Goal: Task Accomplishment & Management: Manage account settings

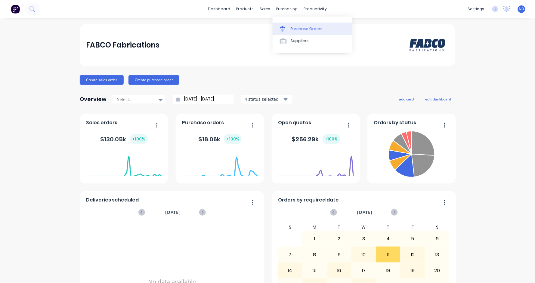
click at [305, 31] on div "Purchase Orders" at bounding box center [306, 28] width 32 height 5
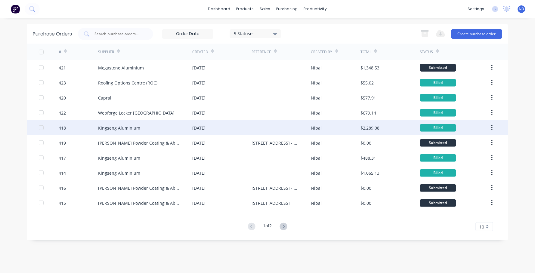
click at [232, 126] on div "[DATE]" at bounding box center [221, 127] width 59 height 15
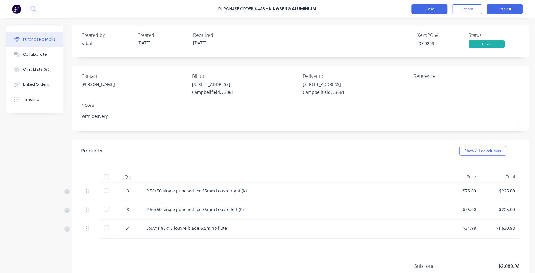
click at [431, 13] on button "Close" at bounding box center [429, 9] width 36 height 10
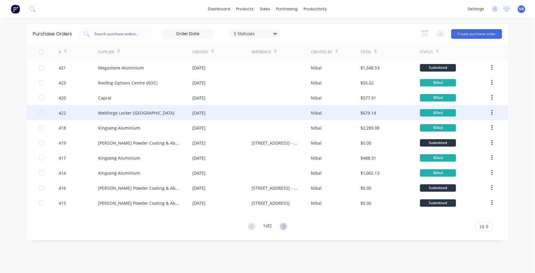
click at [175, 116] on div "Webforge Locker [GEOGRAPHIC_DATA]" at bounding box center [145, 112] width 94 height 15
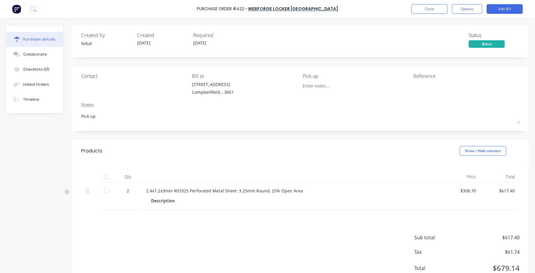
click at [106, 175] on div at bounding box center [106, 177] width 12 height 12
click at [432, 9] on button "Close" at bounding box center [429, 9] width 36 height 10
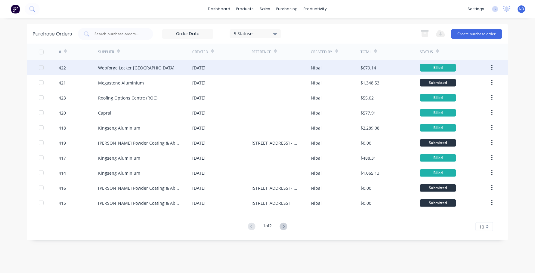
click at [269, 73] on div at bounding box center [280, 67] width 59 height 15
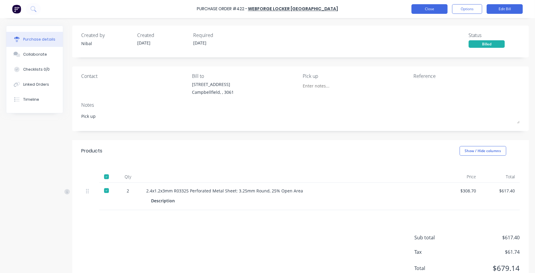
click at [428, 11] on button "Close" at bounding box center [429, 9] width 36 height 10
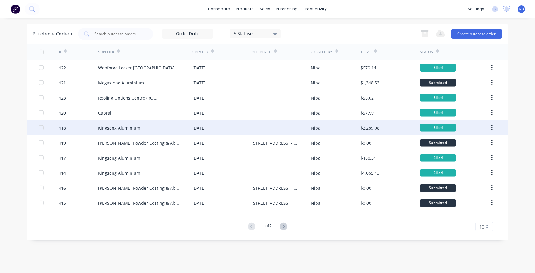
click at [244, 133] on div "[DATE]" at bounding box center [221, 127] width 59 height 15
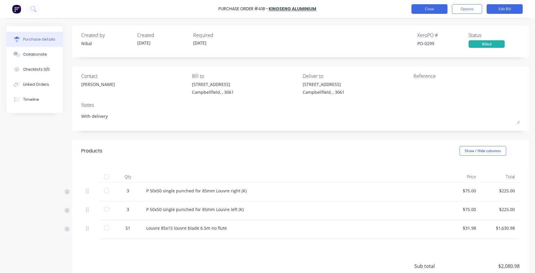
click at [421, 10] on button "Close" at bounding box center [429, 9] width 36 height 10
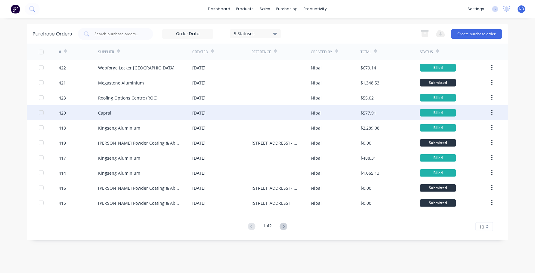
click at [181, 117] on div "Capral" at bounding box center [145, 112] width 94 height 15
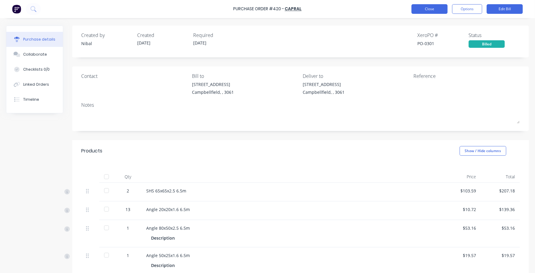
click at [430, 13] on button "Close" at bounding box center [429, 9] width 36 height 10
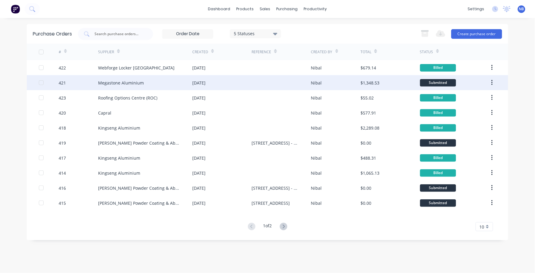
click at [216, 89] on div "[DATE]" at bounding box center [221, 82] width 59 height 15
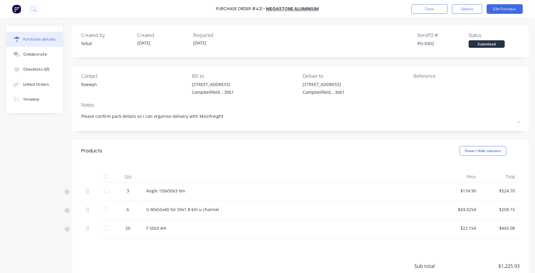
click at [429, 3] on div "Purchase Order #421 - Megastone Aluminium Close Options Edit Purchase" at bounding box center [267, 9] width 535 height 18
click at [429, 7] on button "Close" at bounding box center [429, 9] width 36 height 10
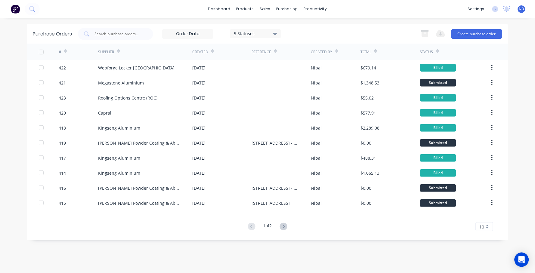
click at [268, 36] on div "5 Statuses" at bounding box center [255, 33] width 43 height 6
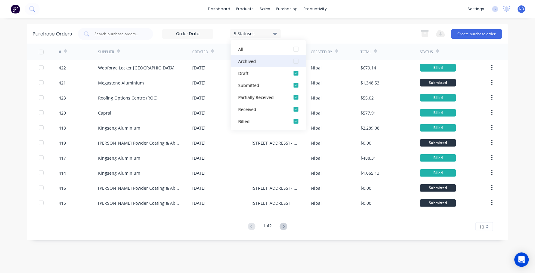
click at [296, 61] on div at bounding box center [296, 61] width 12 height 12
click at [331, 32] on div "5 Statuses 5 Statuses Export to Excel (XLSX) Create purchase order" at bounding box center [290, 34] width 424 height 12
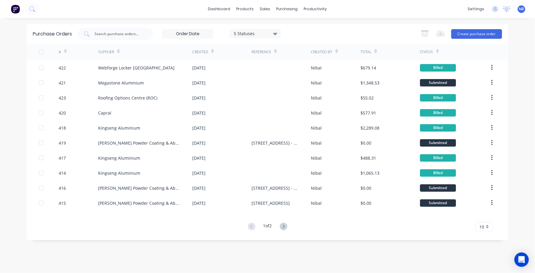
click at [275, 35] on icon at bounding box center [275, 34] width 4 height 2
click at [327, 38] on div "5 Statuses 5 Statuses Export to Excel (XLSX) Create purchase order" at bounding box center [290, 34] width 424 height 12
click at [283, 227] on icon at bounding box center [284, 227] width 8 height 8
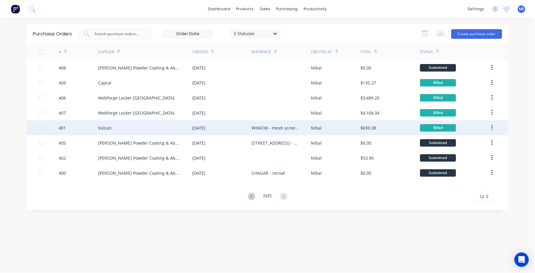
click at [160, 132] on div "Vulcan" at bounding box center [145, 127] width 94 height 15
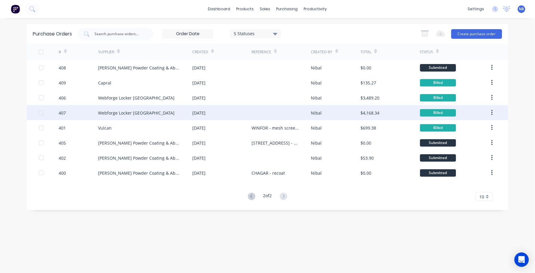
click at [183, 117] on div "Webforge Locker [GEOGRAPHIC_DATA]" at bounding box center [145, 112] width 94 height 15
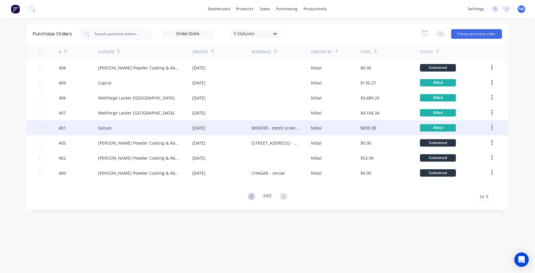
click at [128, 129] on div "Vulcan" at bounding box center [145, 127] width 94 height 15
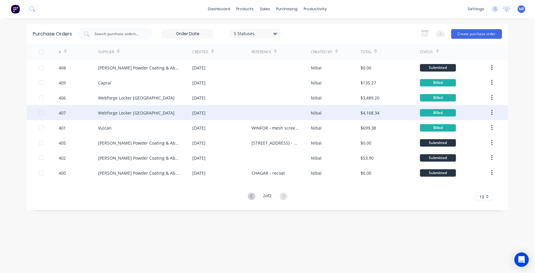
click at [348, 112] on div "Nibal" at bounding box center [336, 112] width 50 height 15
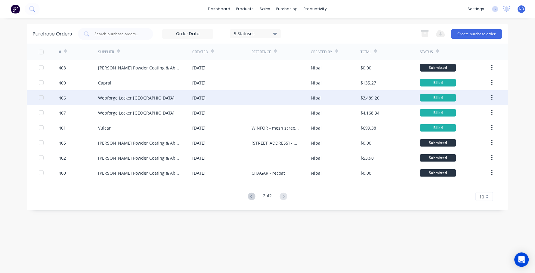
click at [334, 99] on div "Nibal" at bounding box center [336, 97] width 50 height 15
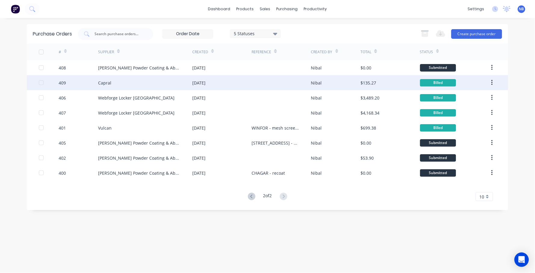
click at [305, 82] on div at bounding box center [280, 82] width 59 height 15
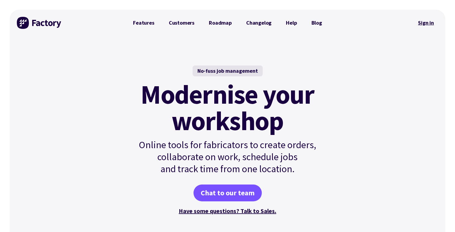
click at [427, 22] on link "Sign in" at bounding box center [425, 23] width 24 height 14
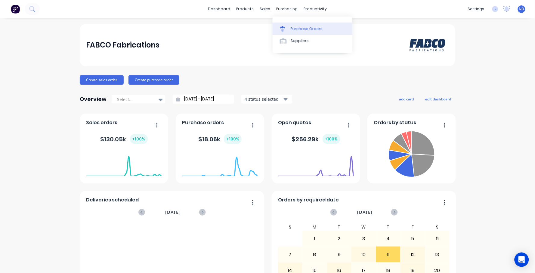
click at [301, 35] on link "Purchase Orders" at bounding box center [312, 29] width 80 height 12
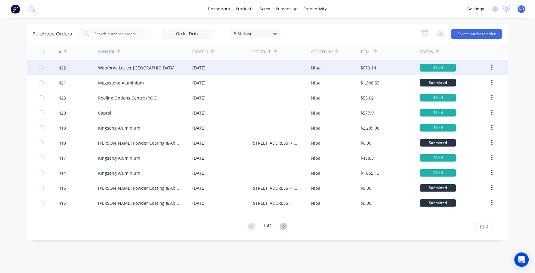
click at [158, 66] on div "Webforge Locker [GEOGRAPHIC_DATA]" at bounding box center [145, 67] width 94 height 15
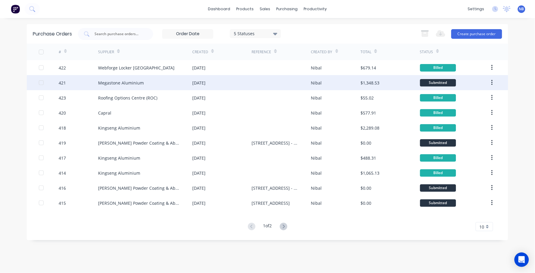
click at [170, 81] on div "Megastone Aluminium" at bounding box center [145, 82] width 94 height 15
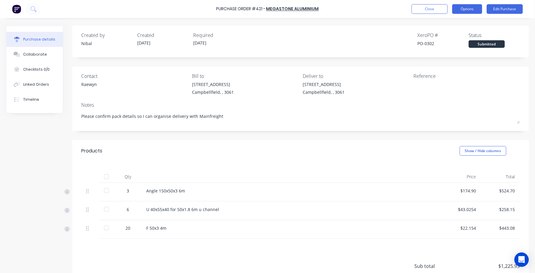
click at [461, 7] on button "Options" at bounding box center [467, 9] width 30 height 10
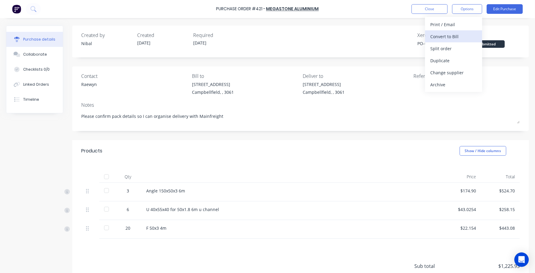
click at [439, 38] on div "Convert to Bill" at bounding box center [453, 36] width 46 height 9
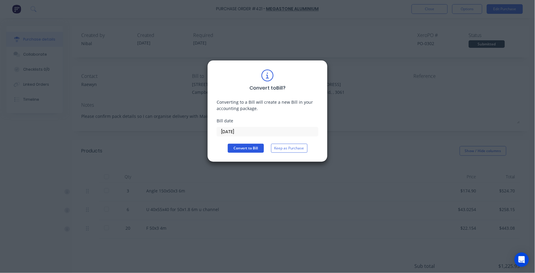
click at [247, 148] on button "Convert to Bill" at bounding box center [246, 148] width 36 height 9
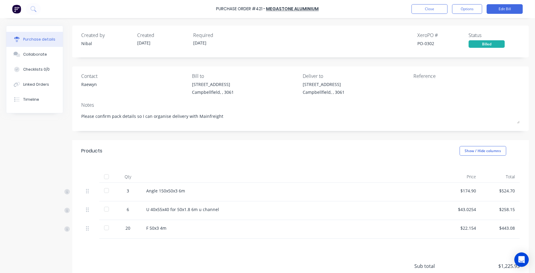
click at [469, 191] on div "$174.90" at bounding box center [461, 191] width 29 height 6
click at [500, 8] on button "Edit Bill" at bounding box center [504, 9] width 36 height 10
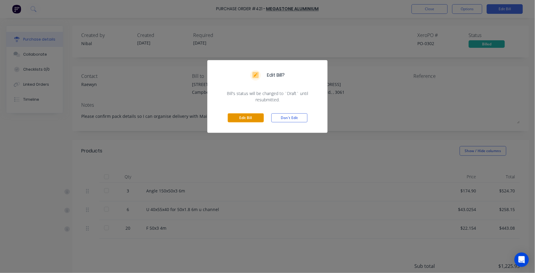
click at [247, 116] on button "Edit Bill" at bounding box center [246, 117] width 36 height 9
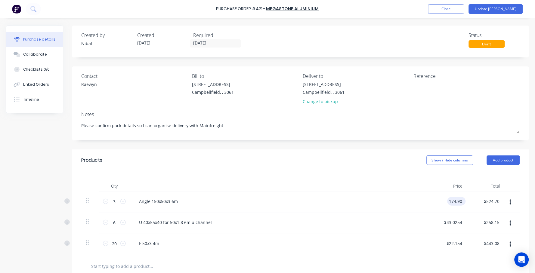
click at [459, 201] on input "174.90" at bounding box center [455, 201] width 16 height 9
type input "$75.30"
type input "$225.90"
click at [388, 161] on div "Products Show / Hide columns Add product" at bounding box center [300, 160] width 456 height 22
click at [454, 219] on input "43.03" at bounding box center [456, 222] width 14 height 9
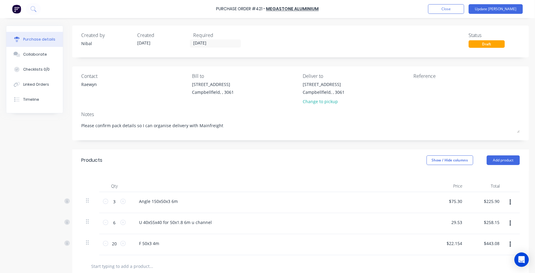
type input "$29.53"
type input "$177.18"
click at [343, 181] on div at bounding box center [279, 186] width 301 height 12
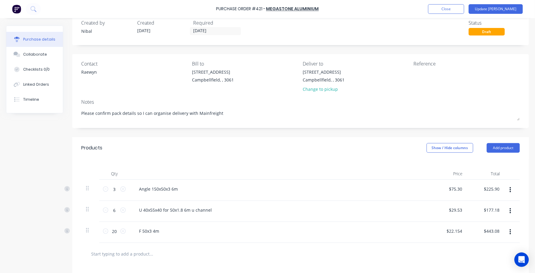
scroll to position [20, 0]
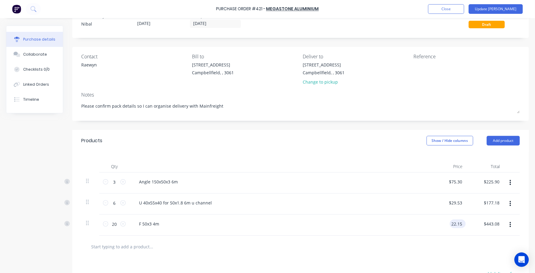
click at [461, 225] on input "22.15" at bounding box center [456, 223] width 14 height 9
type input "$12.48"
type input "$249.60"
click at [374, 143] on div "Products Show / Hide columns Add product" at bounding box center [300, 141] width 456 height 22
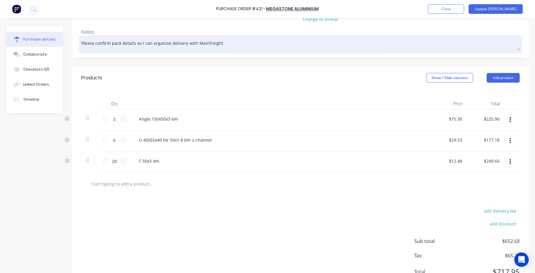
scroll to position [81, 0]
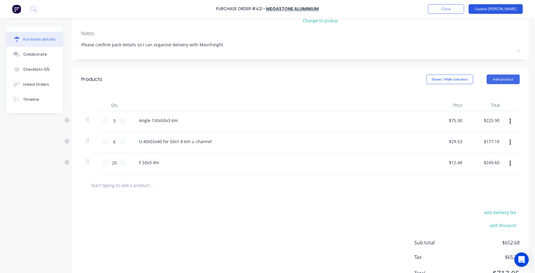
click at [503, 10] on button "Update Bill" at bounding box center [495, 9] width 54 height 10
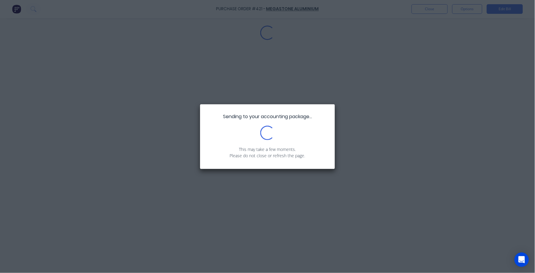
scroll to position [0, 0]
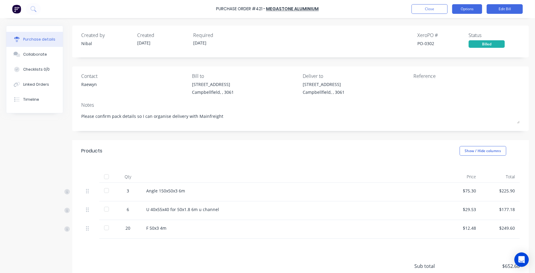
click at [481, 10] on button "Options" at bounding box center [467, 9] width 30 height 10
click at [388, 47] on div "Created by Nibal Created 24/09/25 Required 24/09/25 Xero PO # PO-0302 Status Bi…" at bounding box center [300, 40] width 438 height 16
click at [436, 6] on button "Close" at bounding box center [429, 9] width 36 height 10
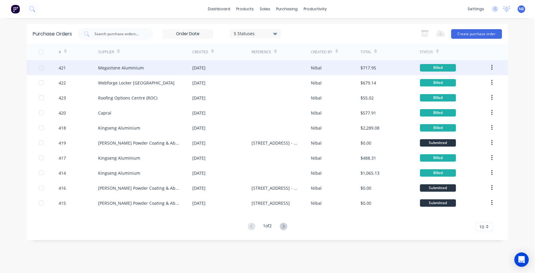
click at [236, 68] on div "[DATE]" at bounding box center [221, 67] width 59 height 15
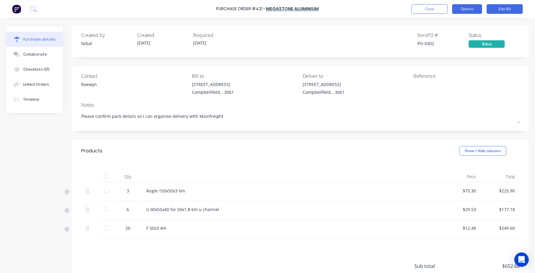
click at [474, 9] on button "Options" at bounding box center [467, 9] width 30 height 10
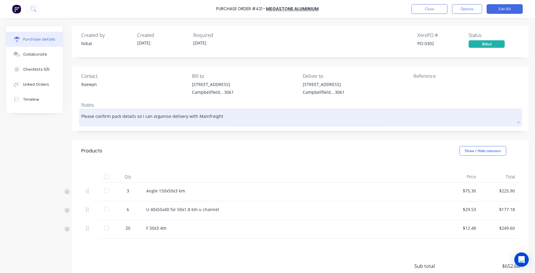
click at [334, 121] on textarea "Please confirm pack details so I can organise delivery with Mainfreight" at bounding box center [300, 117] width 438 height 14
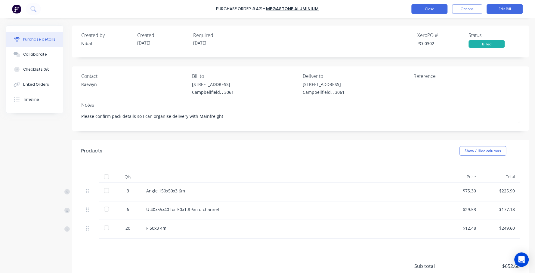
click at [436, 9] on button "Close" at bounding box center [429, 9] width 36 height 10
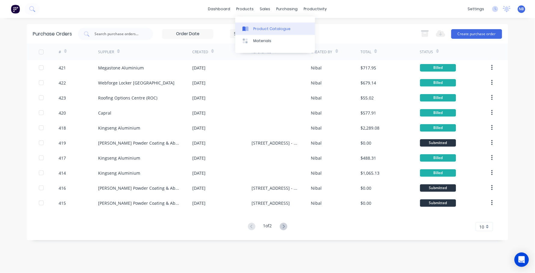
click at [256, 28] on div "Product Catalogue" at bounding box center [271, 28] width 37 height 5
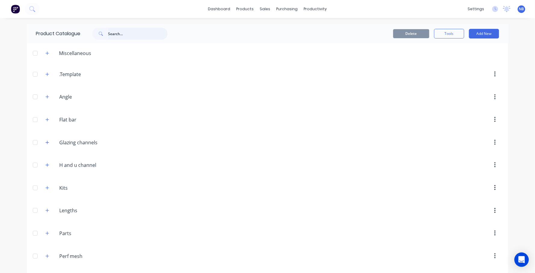
click at [126, 33] on input "text" at bounding box center [138, 34] width 60 height 12
type input "f 50x3"
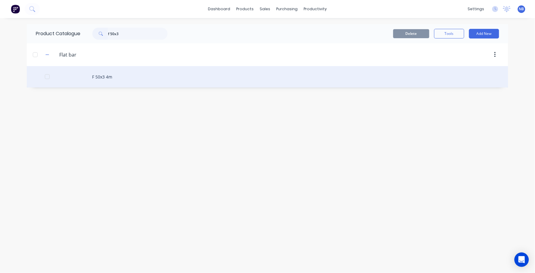
click at [94, 78] on div "F 50x3 4m" at bounding box center [267, 76] width 481 height 21
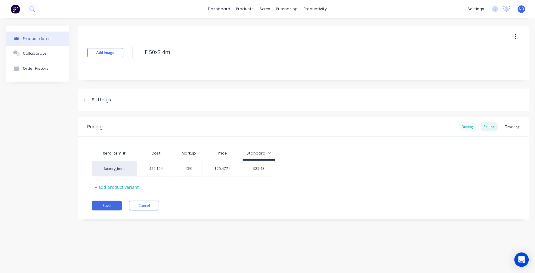
click at [466, 125] on div "Buying" at bounding box center [467, 126] width 17 height 9
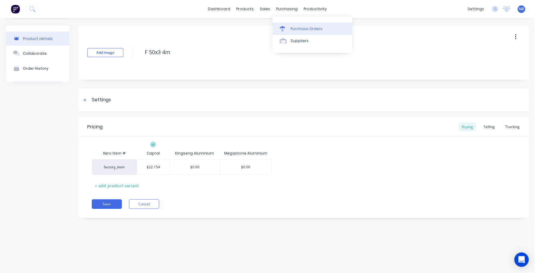
click at [292, 29] on div "Purchase Orders" at bounding box center [306, 28] width 32 height 5
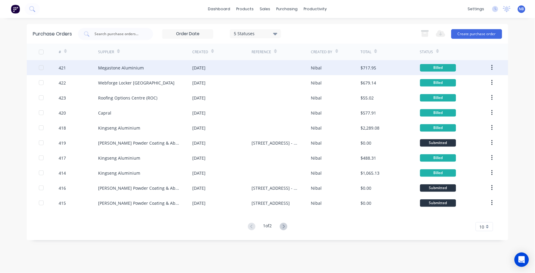
click at [174, 71] on div "Megastone Aluminium" at bounding box center [145, 67] width 94 height 15
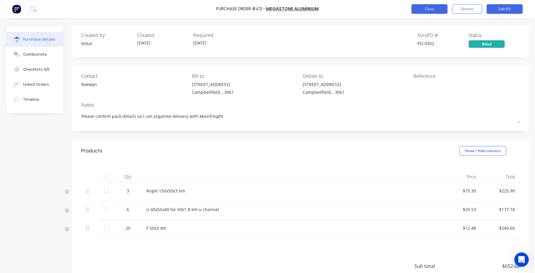
click at [421, 8] on button "Close" at bounding box center [429, 9] width 36 height 10
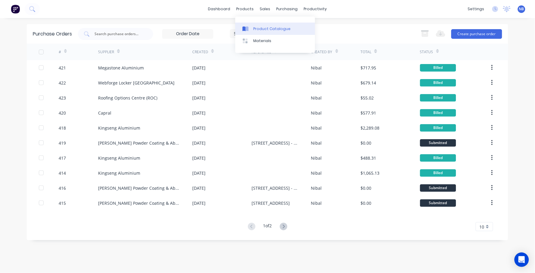
click at [258, 31] on div "Product Catalogue" at bounding box center [271, 28] width 37 height 5
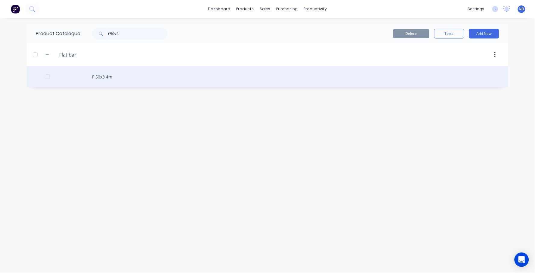
click at [135, 81] on div "F 50x3 4m" at bounding box center [267, 76] width 481 height 21
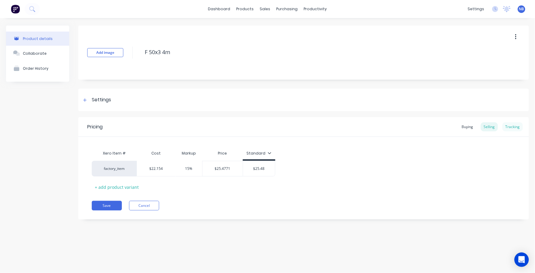
click at [521, 129] on div "Tracking" at bounding box center [512, 126] width 20 height 9
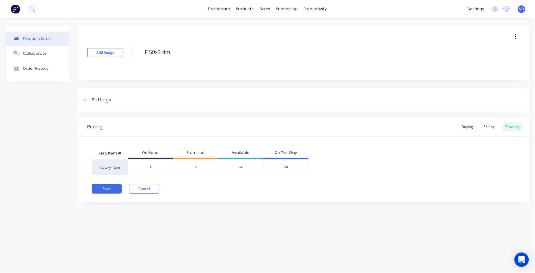
click at [499, 125] on div "Buying Selling Tracking" at bounding box center [491, 126] width 64 height 9
click at [491, 126] on div "Selling" at bounding box center [488, 126] width 17 height 9
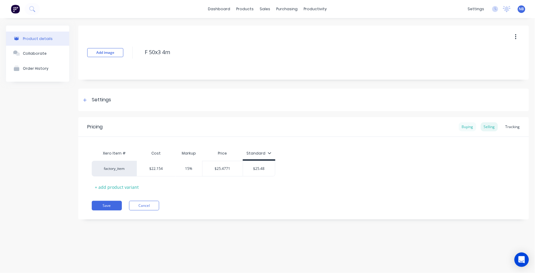
click at [470, 124] on div "Buying" at bounding box center [467, 126] width 17 height 9
click at [489, 125] on div "Selling" at bounding box center [488, 126] width 17 height 9
click at [91, 97] on div "Settings" at bounding box center [96, 100] width 30 height 8
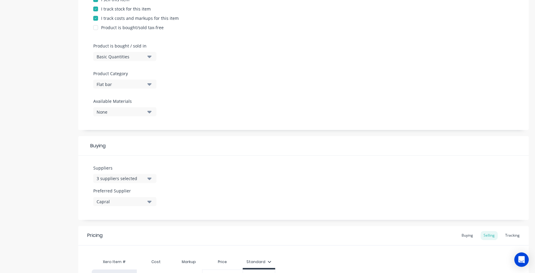
scroll to position [150, 0]
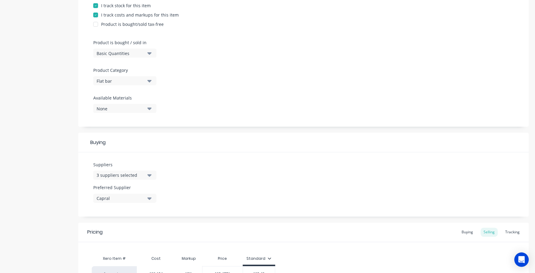
click at [137, 174] on div "3 suppliers selected" at bounding box center [121, 175] width 48 height 6
click at [222, 139] on div "Buying" at bounding box center [303, 143] width 450 height 20
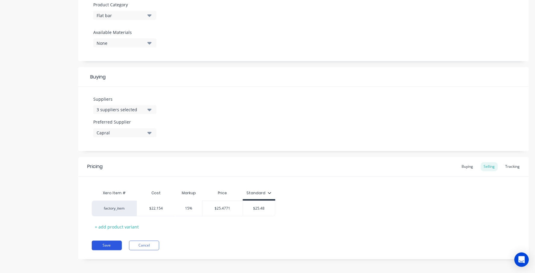
scroll to position [215, 0]
click at [139, 243] on button "Cancel" at bounding box center [144, 246] width 30 height 10
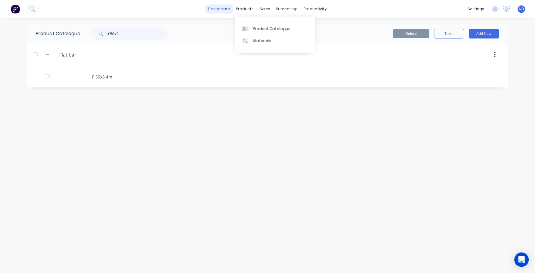
click at [213, 7] on link "dashboard" at bounding box center [219, 9] width 28 height 9
